Goal: Information Seeking & Learning: Learn about a topic

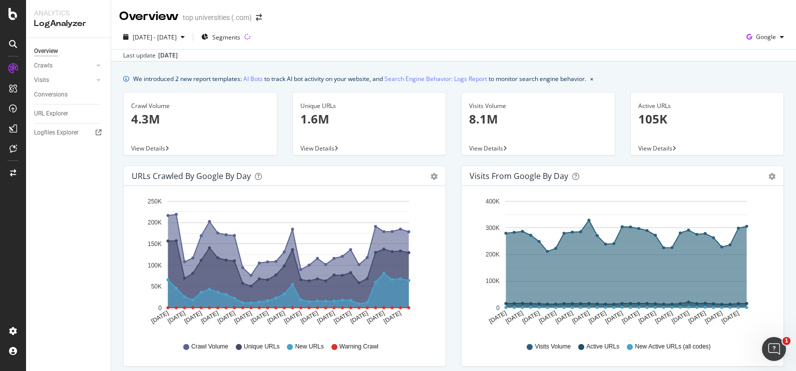
click at [147, 115] on p "4.3M" at bounding box center [200, 119] width 138 height 17
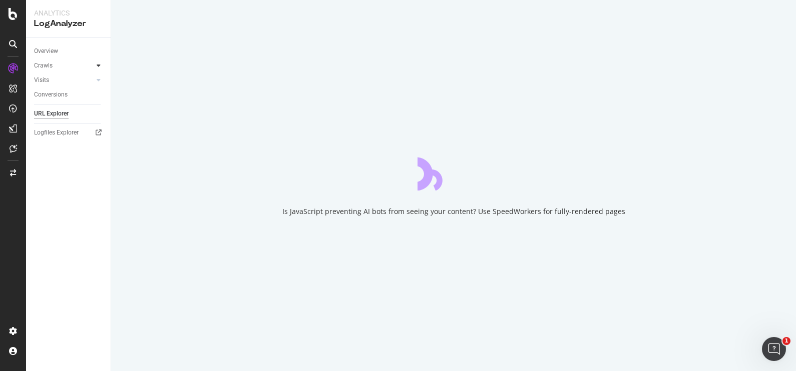
click at [101, 65] on div at bounding box center [99, 66] width 10 height 10
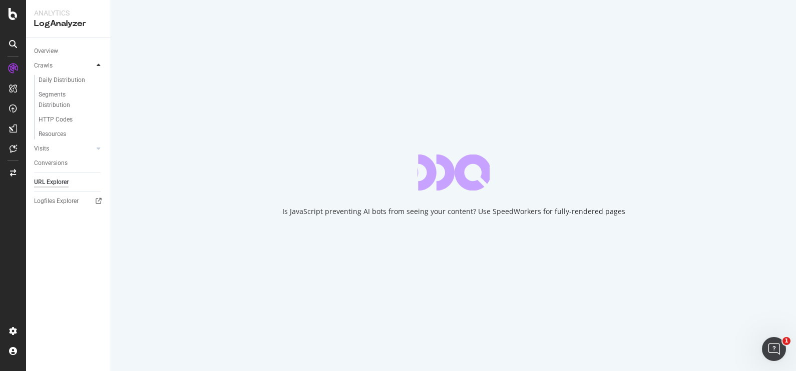
click at [101, 65] on div at bounding box center [99, 66] width 10 height 10
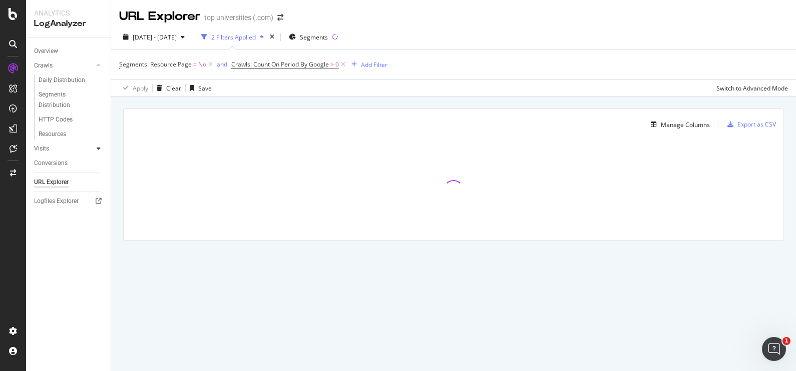
click at [99, 146] on icon at bounding box center [99, 149] width 4 height 6
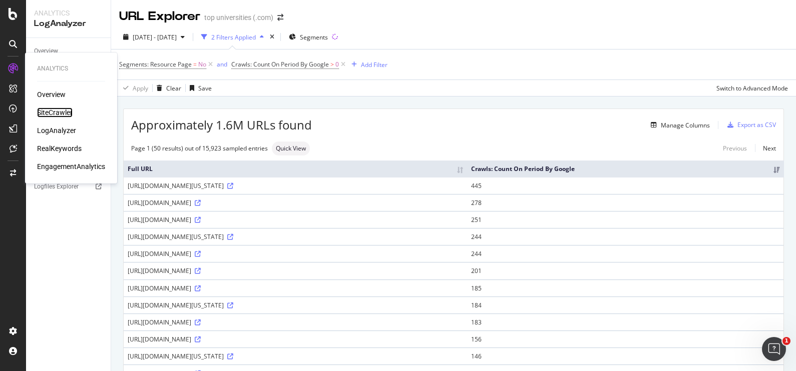
click at [51, 111] on div "SiteCrawler" at bounding box center [55, 113] width 36 height 10
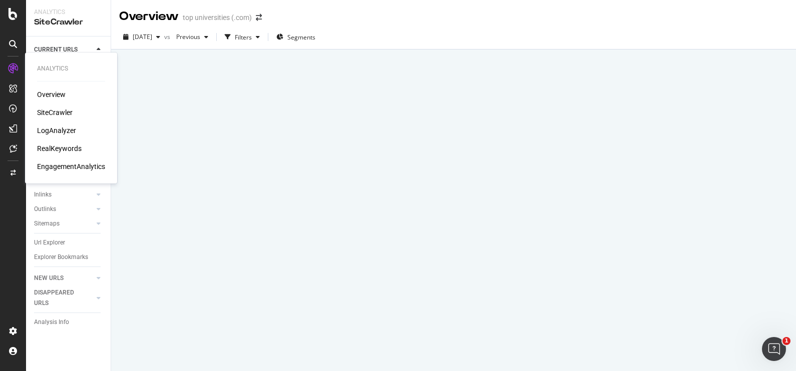
click at [54, 128] on div "LogAnalyzer" at bounding box center [56, 131] width 39 height 10
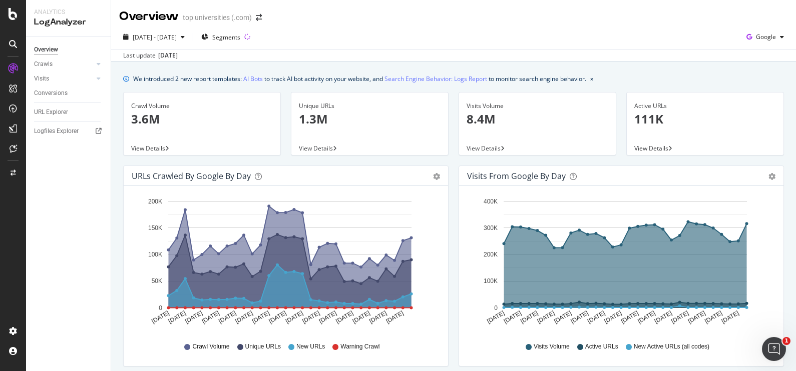
click at [145, 113] on p "3.6M" at bounding box center [202, 119] width 142 height 17
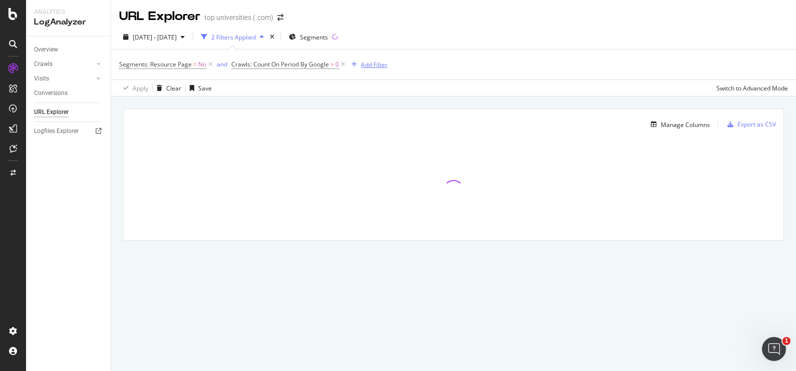
click at [373, 65] on div "Add Filter" at bounding box center [374, 65] width 27 height 9
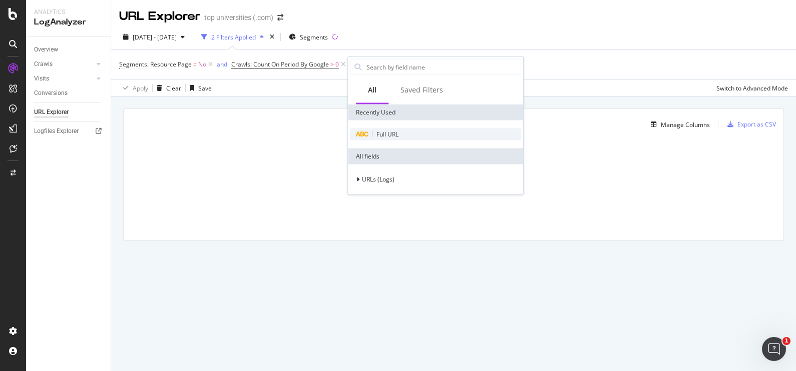
click at [383, 131] on span "Full URL" at bounding box center [387, 134] width 22 height 9
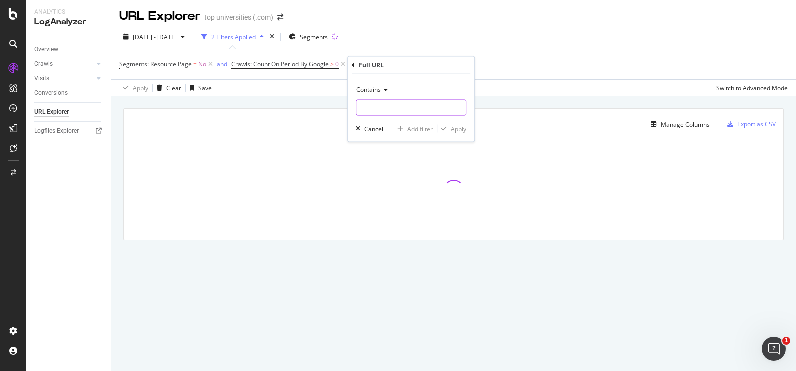
click at [387, 102] on input "text" at bounding box center [410, 108] width 109 height 16
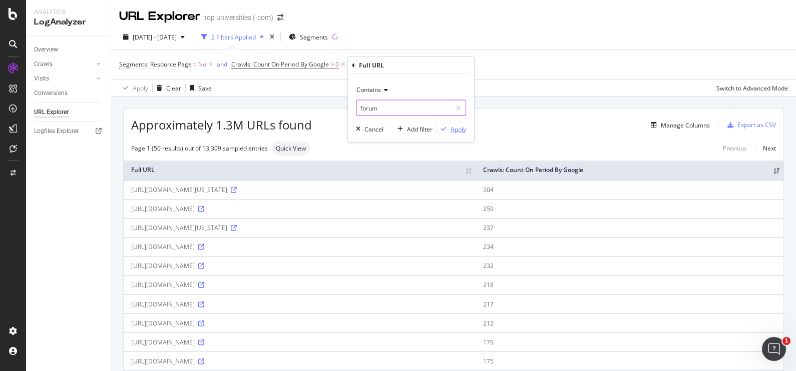
type input "forum"
click at [462, 131] on div "Apply" at bounding box center [458, 129] width 16 height 9
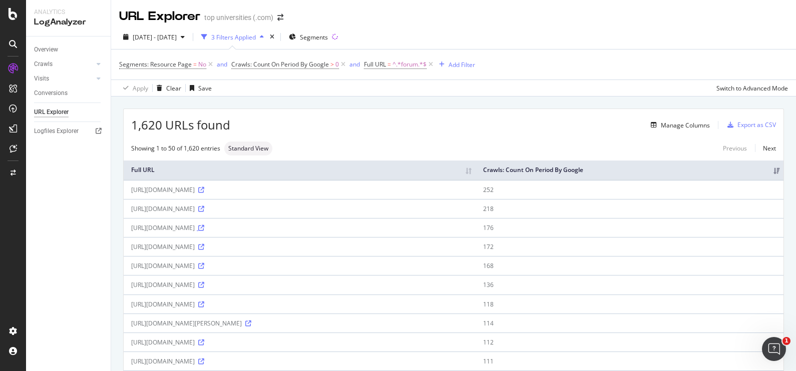
click at [204, 225] on icon at bounding box center [201, 228] width 6 height 6
click at [240, 192] on div "[URL][DOMAIN_NAME]" at bounding box center [299, 190] width 337 height 9
click at [666, 130] on div "Manage Columns" at bounding box center [678, 125] width 63 height 11
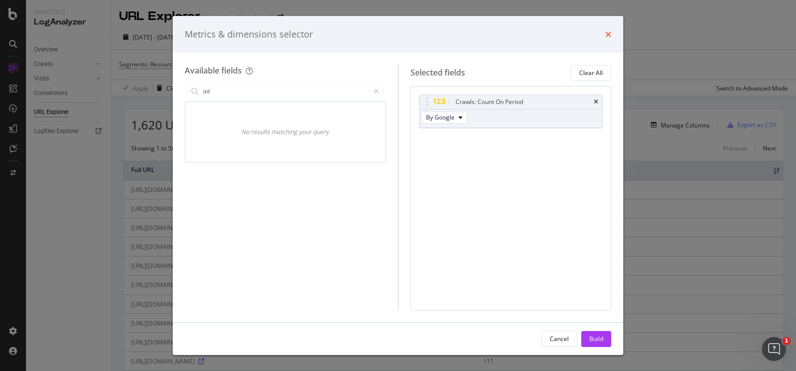
type input "inl"
click at [608, 33] on icon "times" at bounding box center [608, 35] width 6 height 8
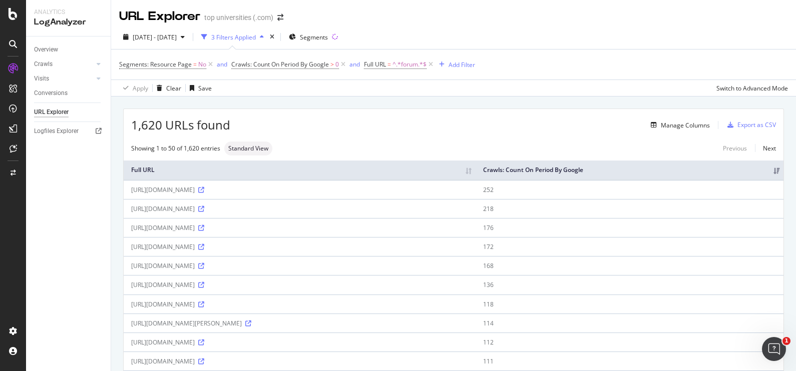
click at [190, 186] on div "[URL][DOMAIN_NAME]" at bounding box center [299, 190] width 337 height 9
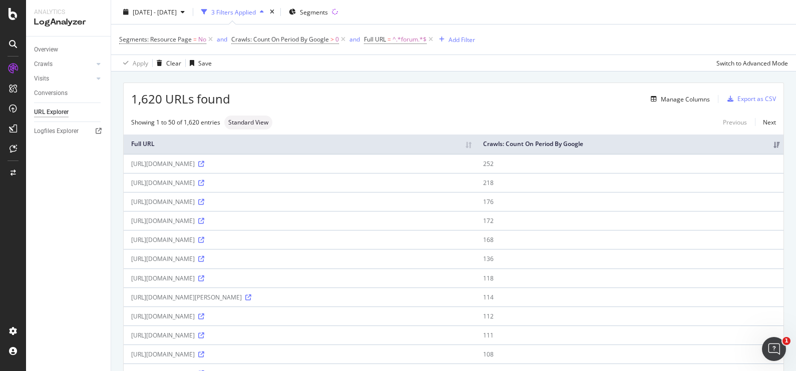
scroll to position [29, 0]
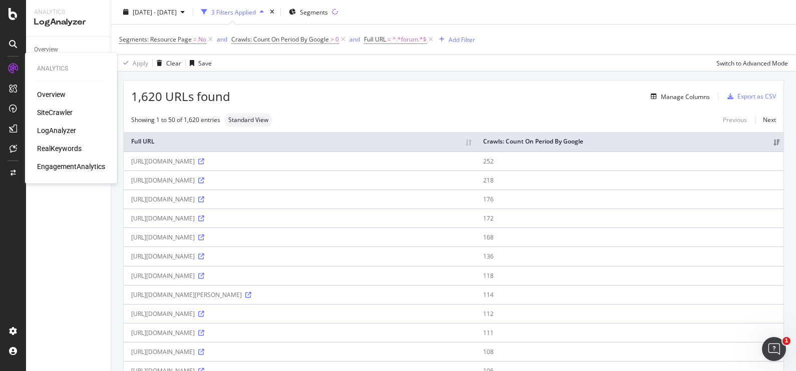
click at [55, 114] on div "SiteCrawler" at bounding box center [55, 113] width 36 height 10
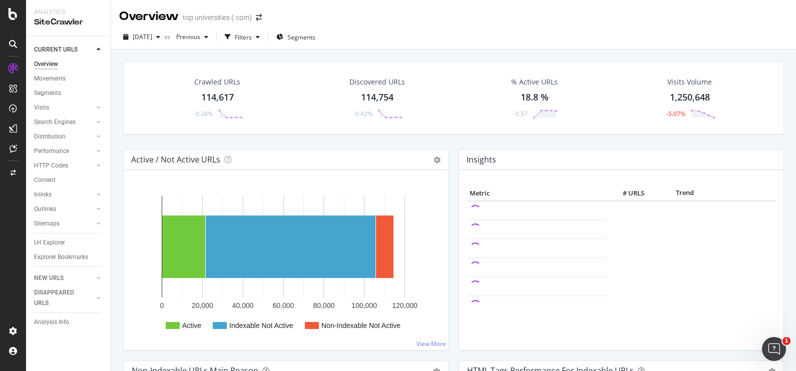
click at [220, 94] on div "114,617" at bounding box center [217, 97] width 33 height 13
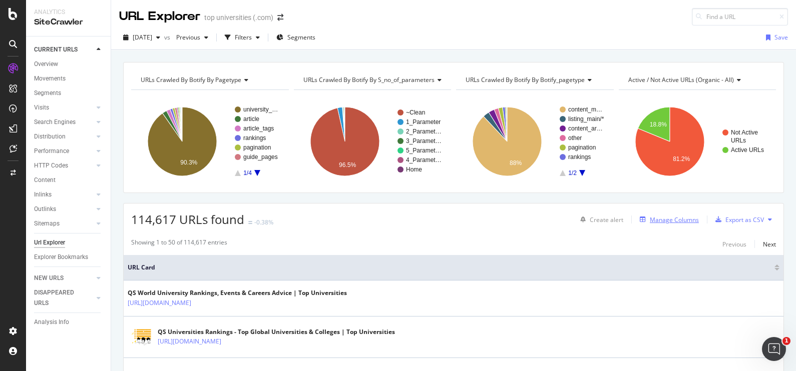
click at [670, 218] on div "Manage Columns" at bounding box center [674, 220] width 49 height 9
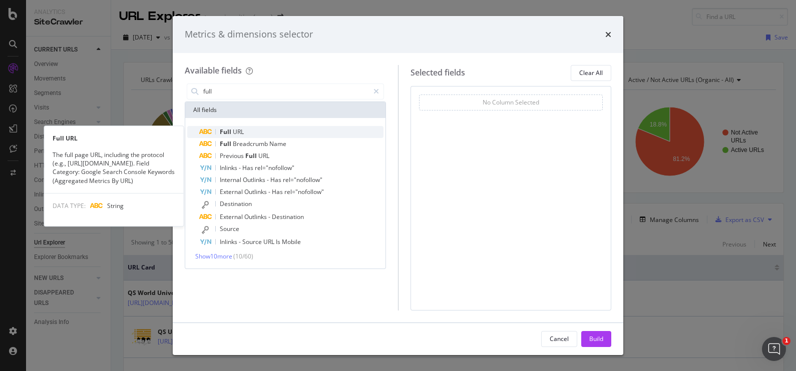
type input "full"
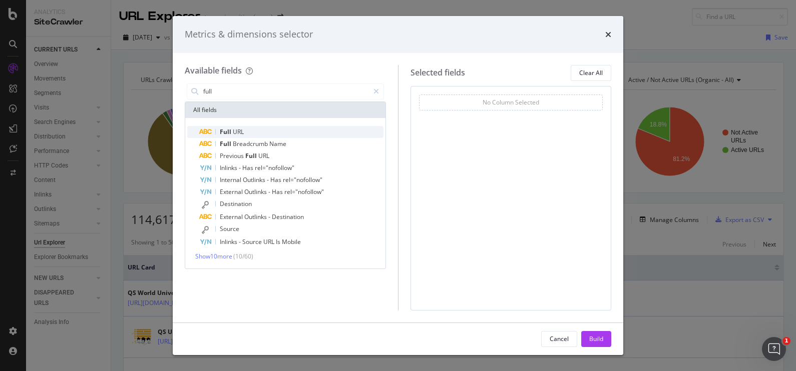
click at [266, 130] on div "Full URL" at bounding box center [291, 132] width 184 height 12
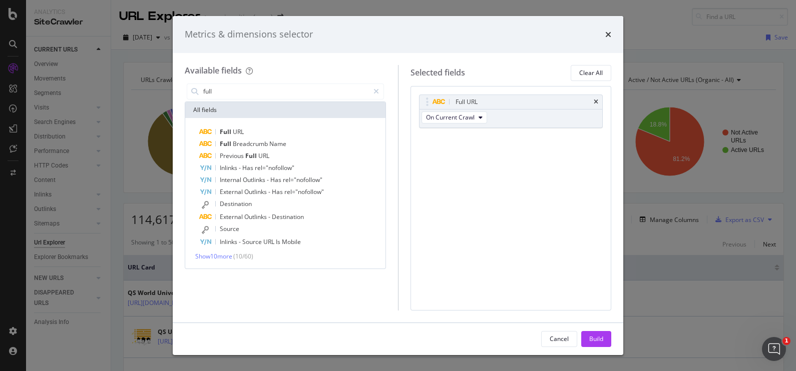
click at [266, 130] on div "Full URL" at bounding box center [291, 132] width 184 height 12
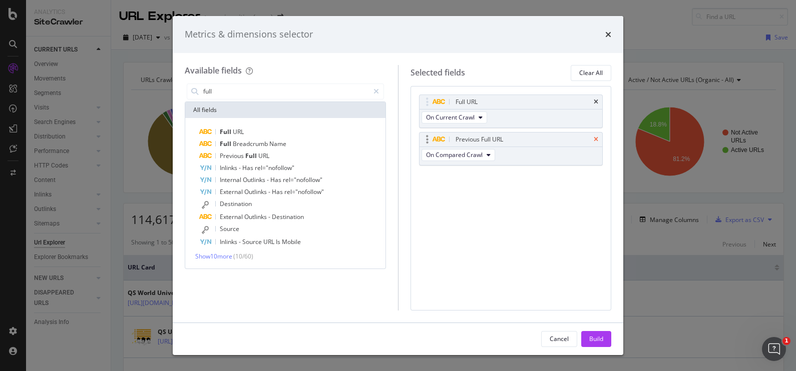
click at [597, 138] on icon "times" at bounding box center [595, 140] width 5 height 6
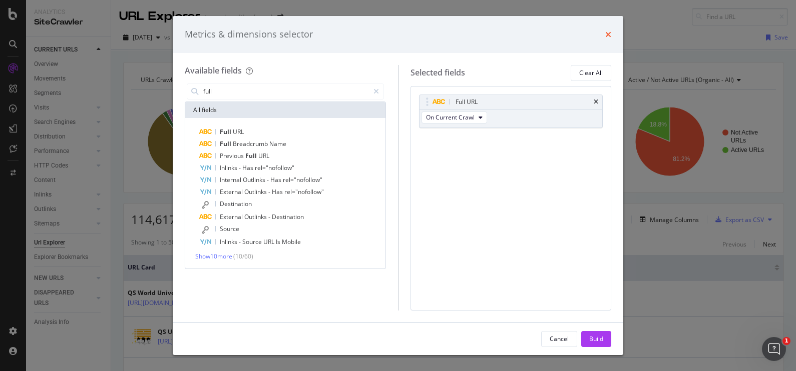
click at [609, 36] on icon "times" at bounding box center [608, 35] width 6 height 8
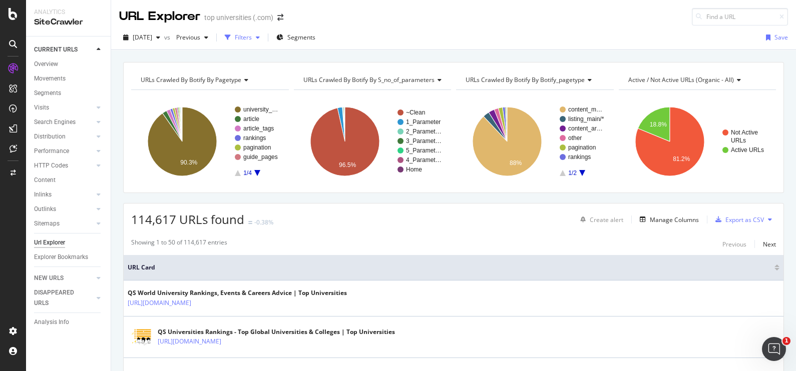
click at [260, 39] on icon "button" at bounding box center [258, 38] width 4 height 6
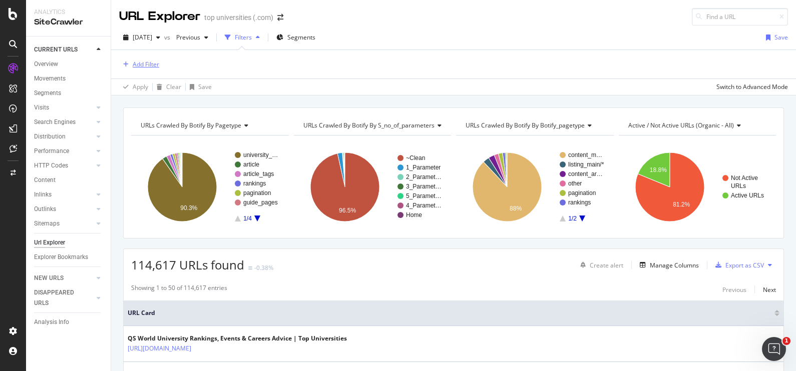
click at [150, 64] on div "Add Filter" at bounding box center [146, 64] width 27 height 9
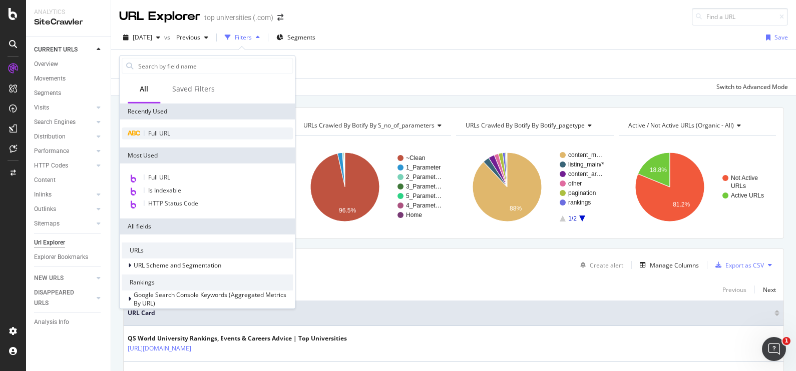
click at [158, 133] on span "Full URL" at bounding box center [159, 133] width 22 height 9
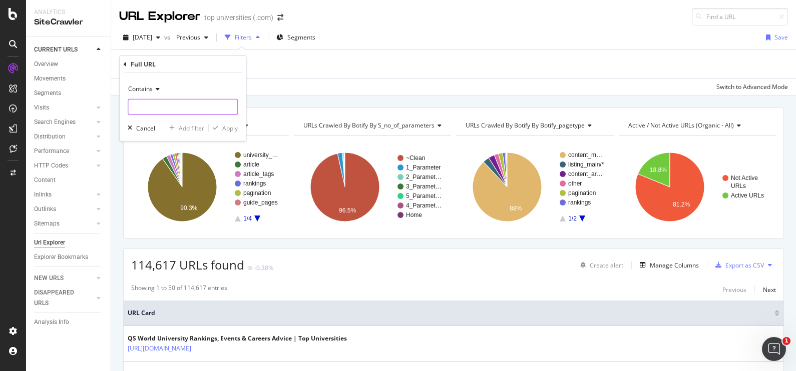
click at [180, 108] on input "text" at bounding box center [182, 107] width 109 height 16
type input "forum"
click at [231, 127] on div "Apply" at bounding box center [230, 128] width 16 height 9
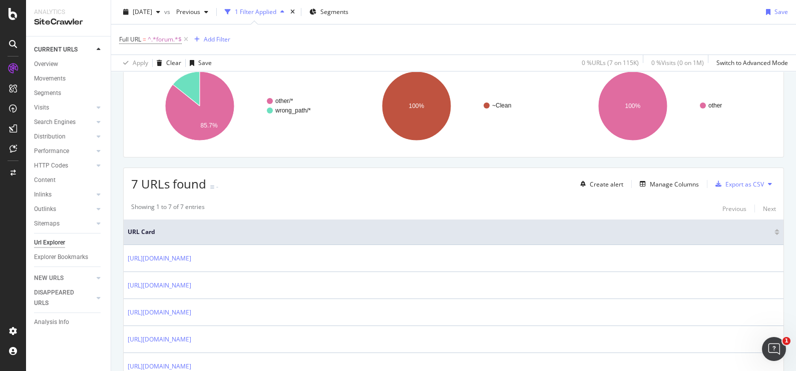
scroll to position [87, 0]
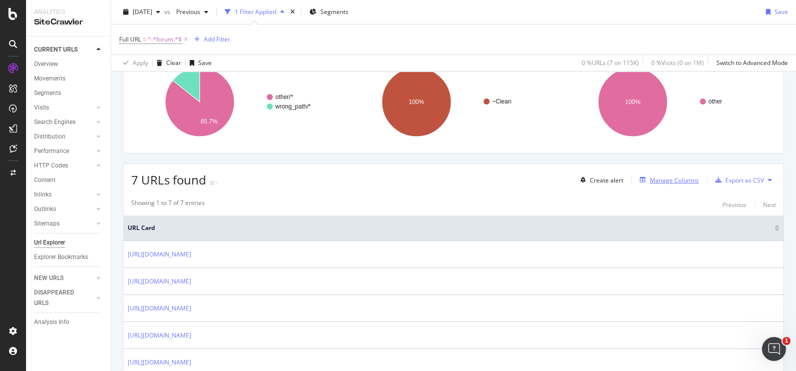
click at [655, 177] on div "Manage Columns" at bounding box center [674, 180] width 49 height 9
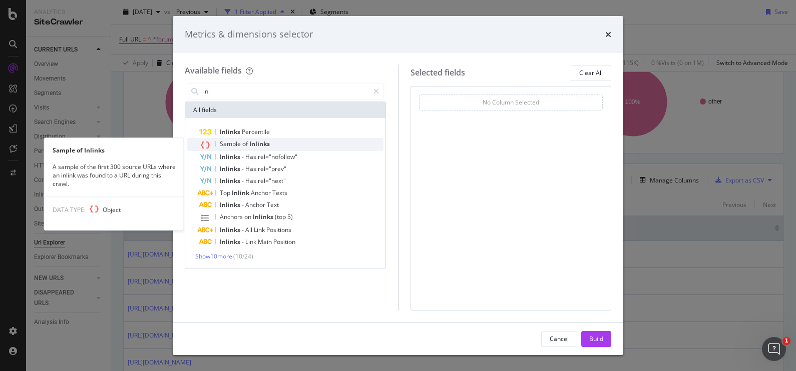
type input "inl"
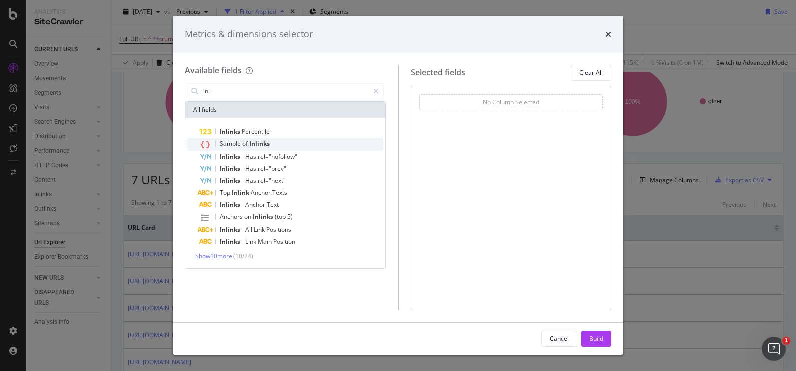
click at [269, 142] on span "Inlinks" at bounding box center [259, 144] width 21 height 9
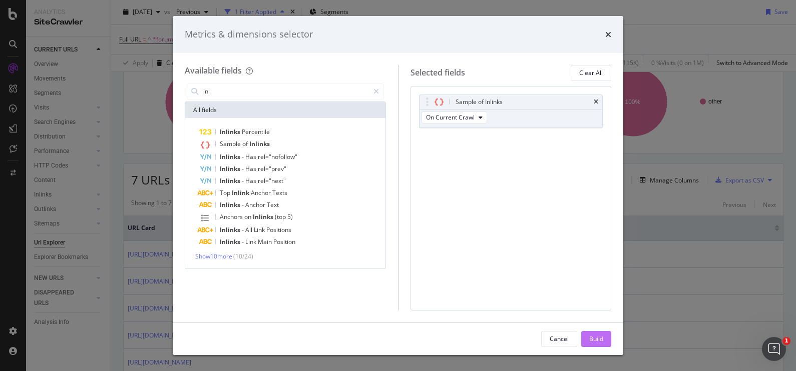
click at [596, 340] on div "Build" at bounding box center [596, 339] width 14 height 9
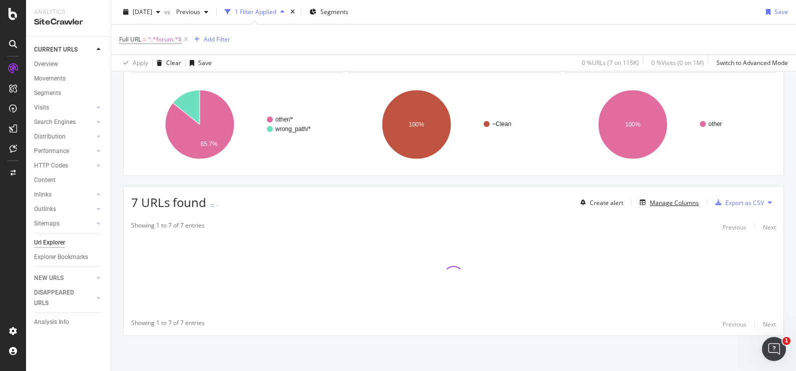
scroll to position [64, 0]
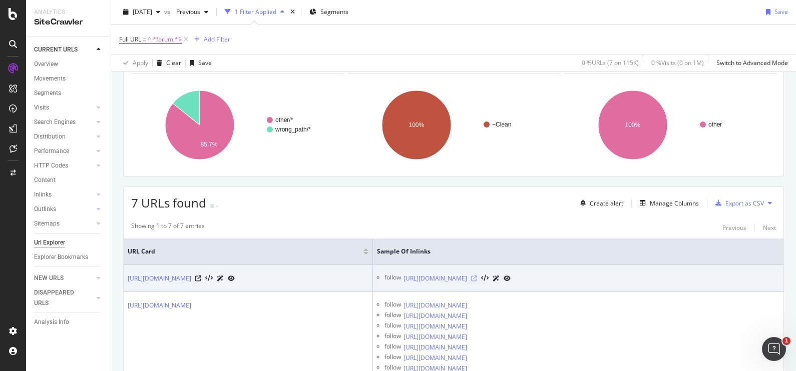
click at [477, 279] on icon at bounding box center [474, 279] width 6 height 6
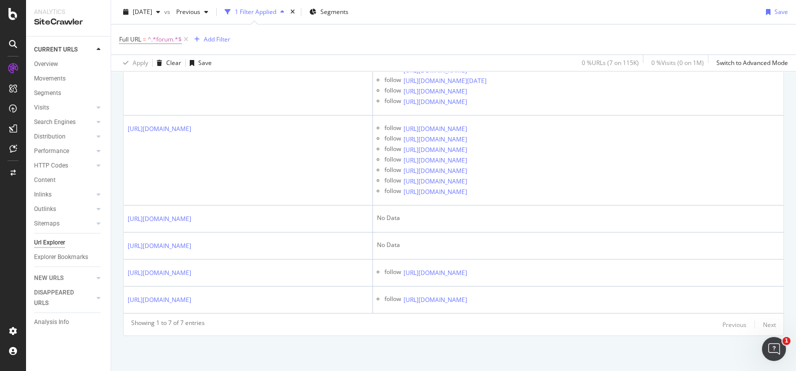
scroll to position [2609, 0]
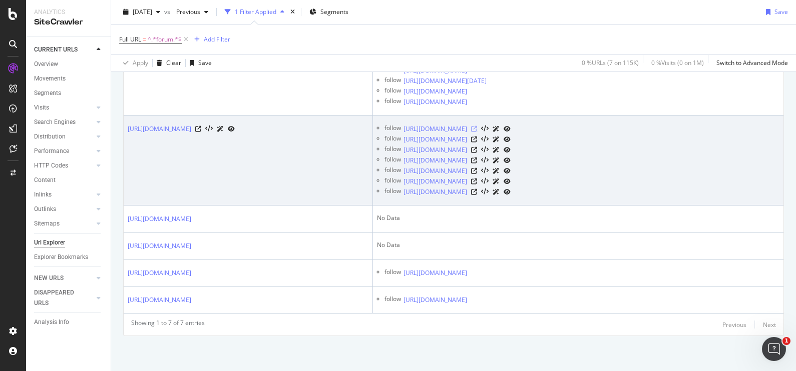
click at [477, 132] on icon at bounding box center [474, 129] width 6 height 6
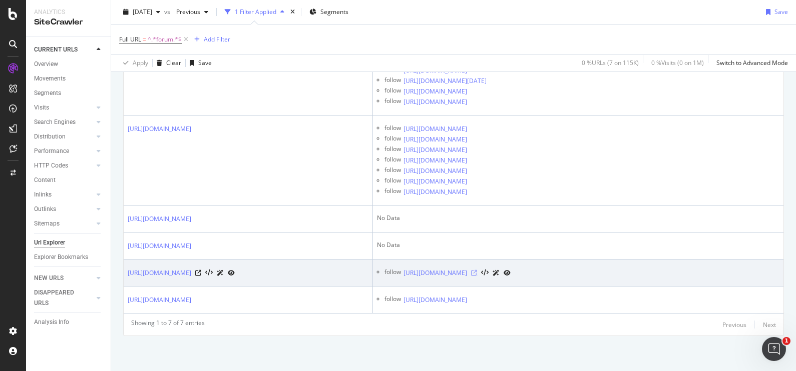
click at [477, 276] on icon at bounding box center [474, 273] width 6 height 6
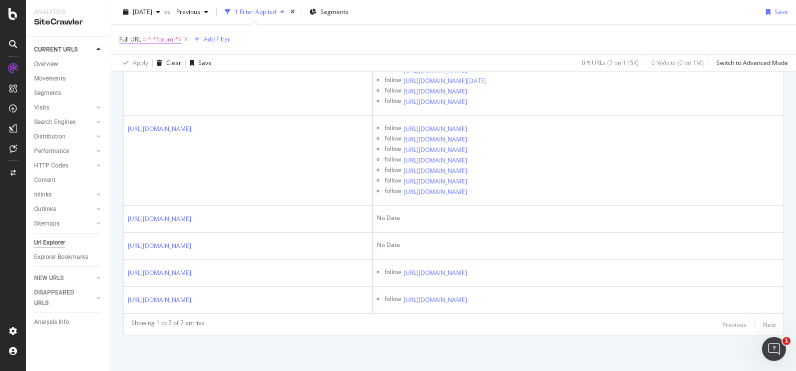
click at [171, 40] on span "^.*forum.*$" at bounding box center [165, 40] width 34 height 14
type input "comment"
click at [227, 98] on div "Apply" at bounding box center [230, 102] width 16 height 9
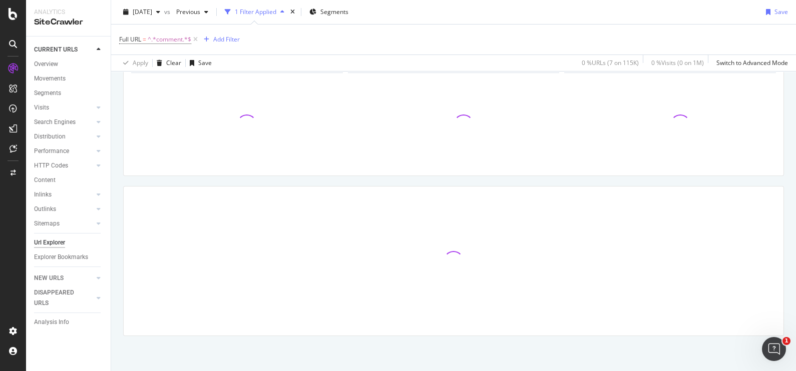
scroll to position [64, 0]
